Goal: Navigation & Orientation: Find specific page/section

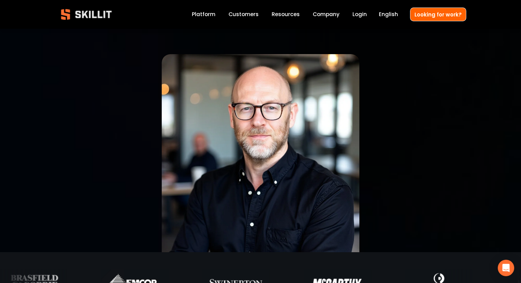
click at [203, 15] on link "Platform" at bounding box center [204, 14] width 24 height 9
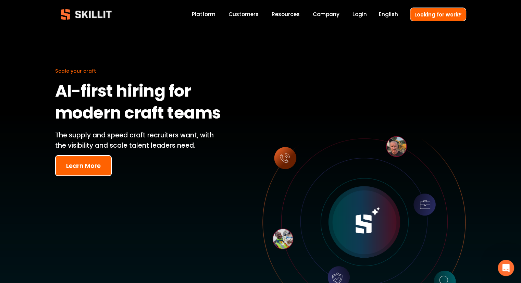
click at [75, 161] on button "Learn More" at bounding box center [83, 165] width 57 height 21
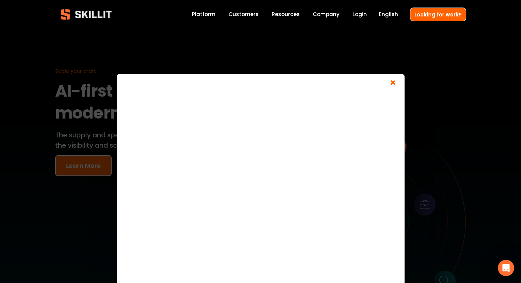
click at [391, 81] on span "×" at bounding box center [392, 83] width 13 height 13
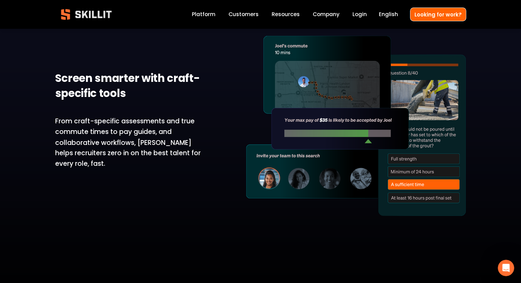
scroll to position [1199, 0]
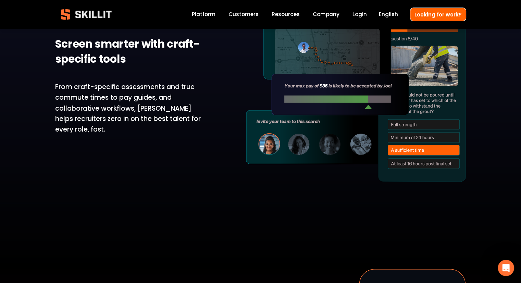
click at [252, 13] on link "Customers" at bounding box center [244, 14] width 30 height 9
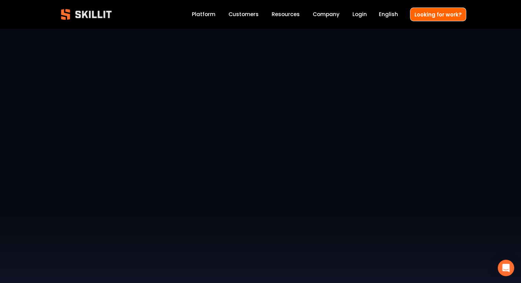
scroll to position [34, 0]
click at [328, 18] on link "Company" at bounding box center [326, 14] width 27 height 9
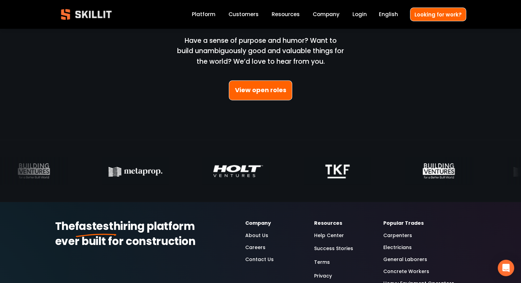
scroll to position [1987, 0]
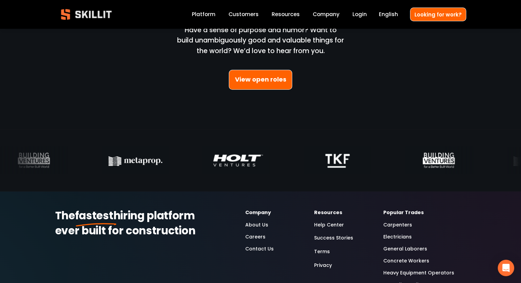
click at [243, 88] on link "View open roles" at bounding box center [261, 80] width 64 height 20
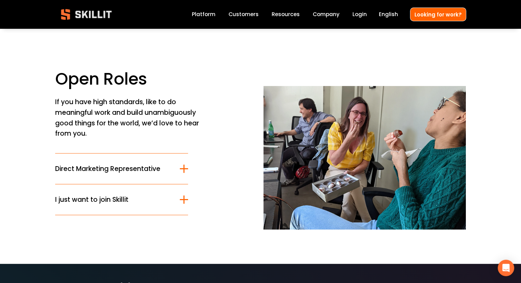
click at [181, 202] on div at bounding box center [184, 200] width 8 height 8
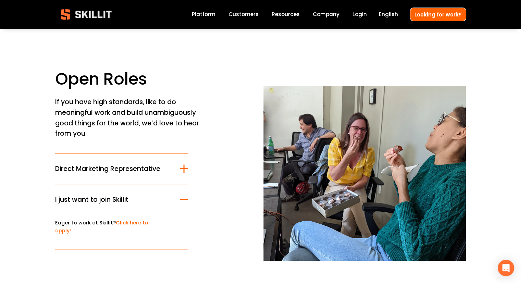
click at [183, 168] on div at bounding box center [184, 169] width 8 height 8
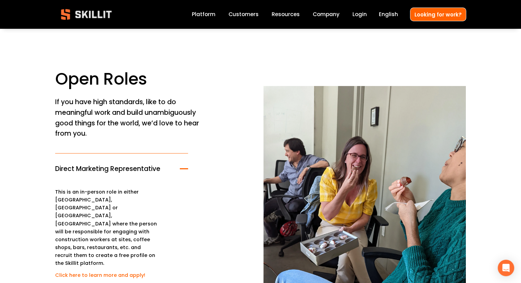
scroll to position [34, 0]
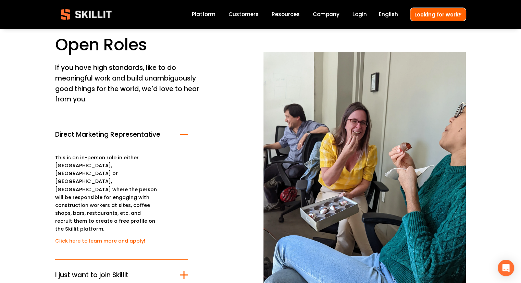
click at [185, 135] on div at bounding box center [184, 134] width 8 height 1
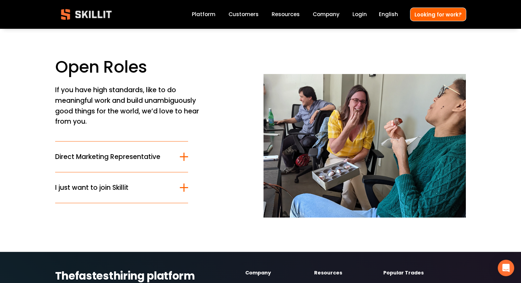
scroll to position [0, 0]
